Goal: Find specific page/section: Find specific page/section

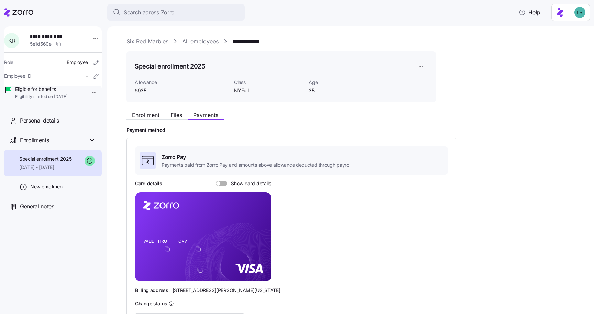
click at [143, 9] on span "Search across Zorro..." at bounding box center [152, 12] width 56 height 9
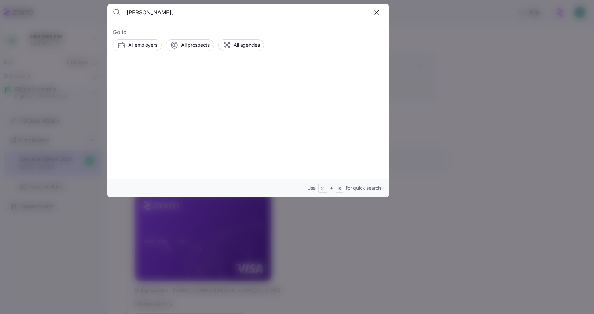
type input "[PERSON_NAME],"
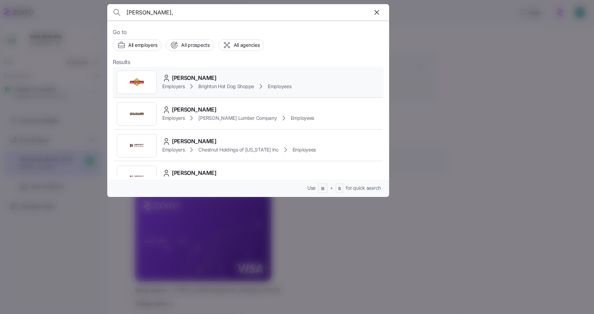
click at [186, 76] on span "[PERSON_NAME]" at bounding box center [194, 78] width 45 height 9
